Goal: Transaction & Acquisition: Download file/media

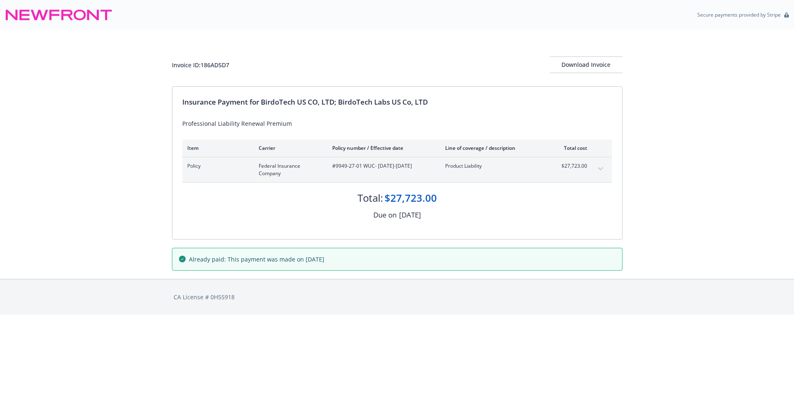
click at [602, 169] on icon "expand content" at bounding box center [600, 168] width 5 height 3
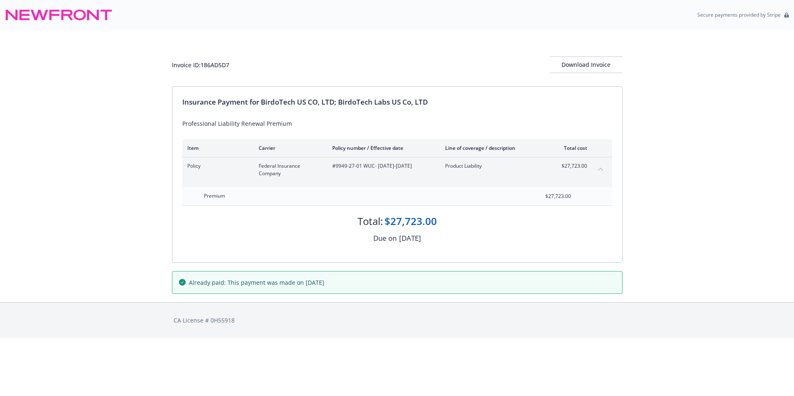
click at [601, 172] on button "collapse content" at bounding box center [600, 168] width 13 height 13
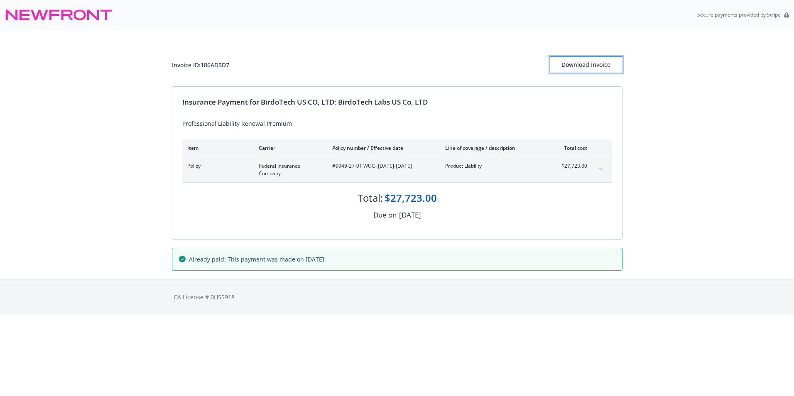
click at [601, 69] on div "Download Invoice" at bounding box center [586, 65] width 73 height 16
